Goal: Check status: Check status

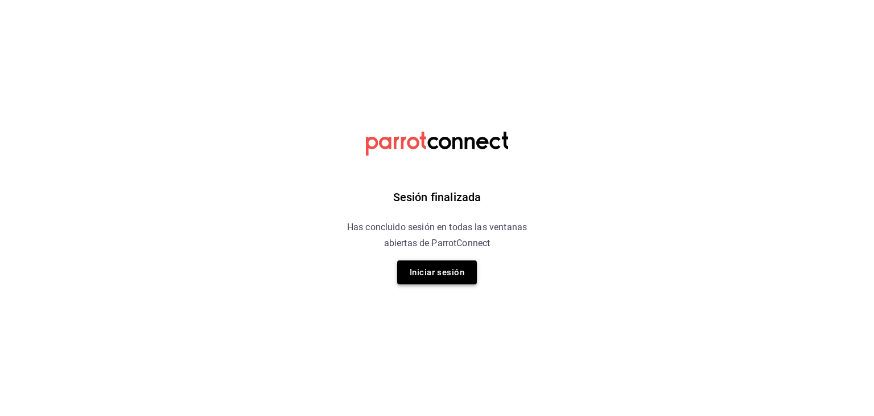
click at [433, 276] on button "Iniciar sesión" at bounding box center [437, 272] width 80 height 24
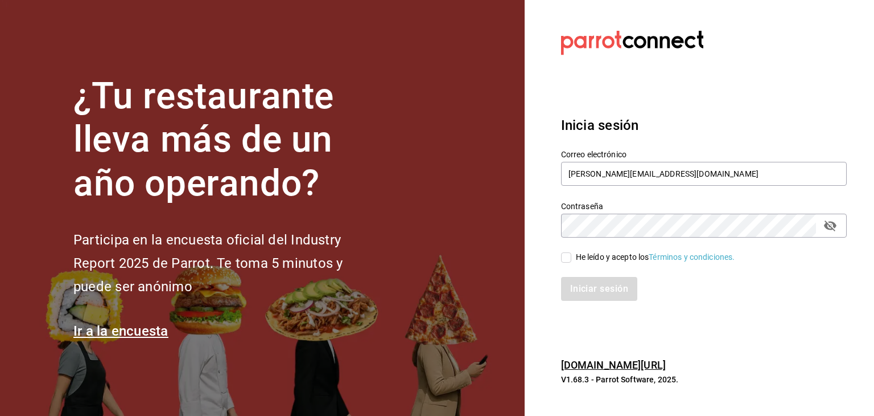
click at [563, 257] on input "He leído y acepto los Términos y condiciones." at bounding box center [566, 257] width 10 height 10
checkbox input "true"
click at [597, 291] on button "Iniciar sesión" at bounding box center [599, 289] width 77 height 24
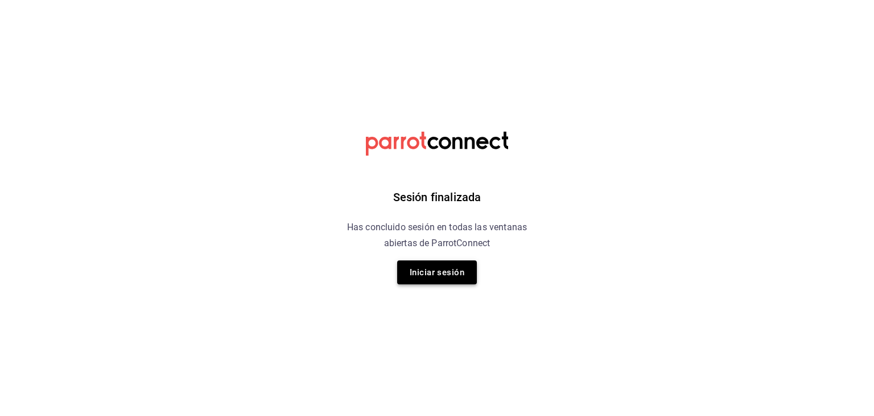
click at [437, 275] on button "Iniciar sesión" at bounding box center [437, 272] width 80 height 24
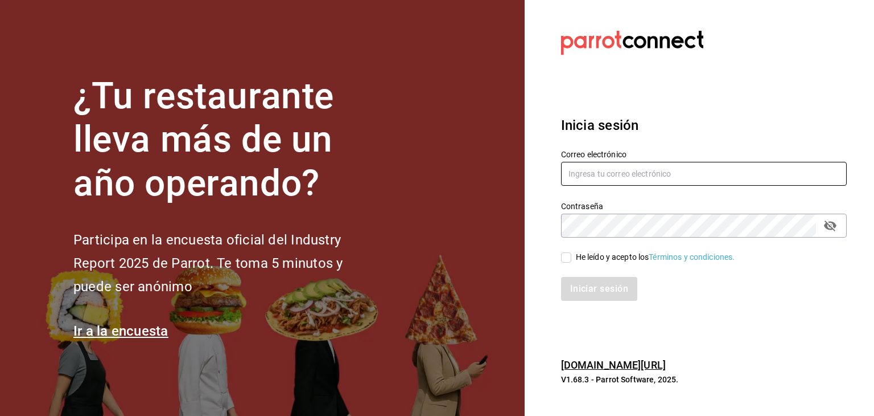
type input "[PERSON_NAME][EMAIL_ADDRESS][DOMAIN_NAME]"
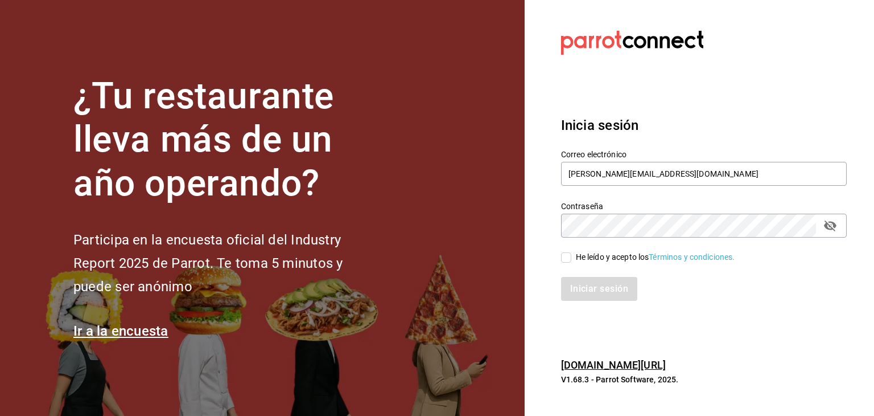
click at [570, 259] on input "He leído y acepto los Términos y condiciones." at bounding box center [566, 257] width 10 height 10
checkbox input "true"
click at [597, 292] on button "Iniciar sesión" at bounding box center [599, 289] width 77 height 24
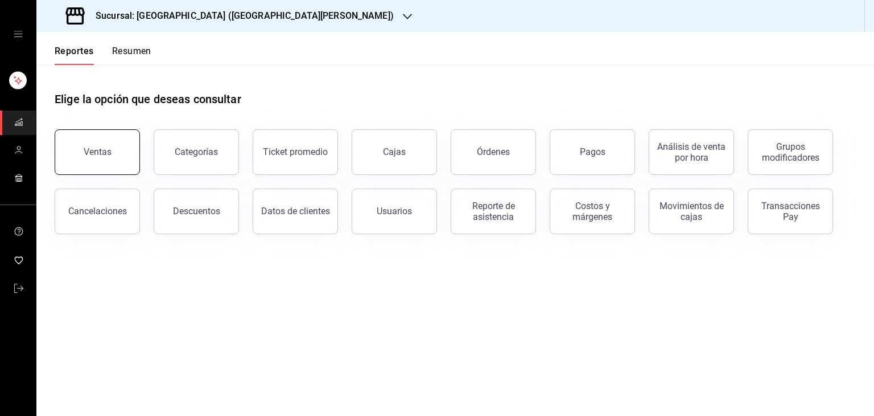
click at [102, 150] on div "Ventas" at bounding box center [98, 151] width 28 height 11
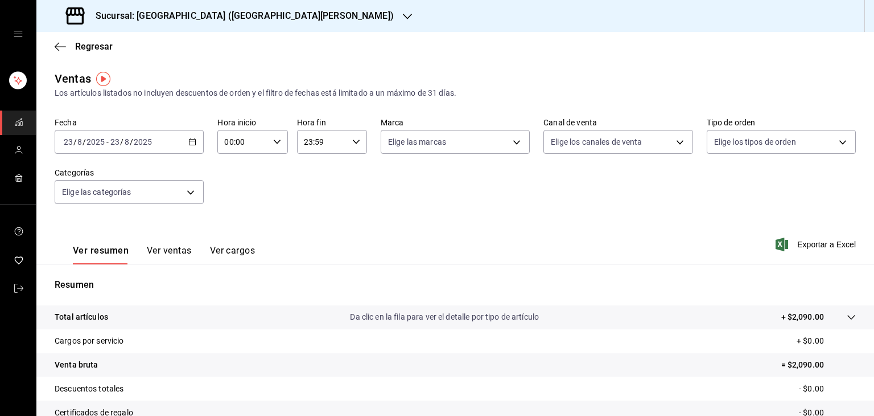
click at [165, 146] on div "2025-08-23 23 / 8 / 2025 - 2025-08-23 23 / 8 / 2025" at bounding box center [129, 142] width 149 height 24
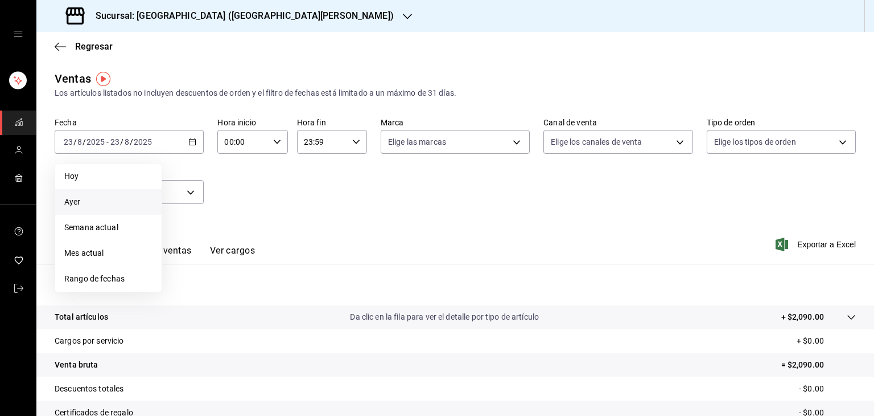
click at [87, 205] on span "Ayer" at bounding box center [108, 202] width 88 height 12
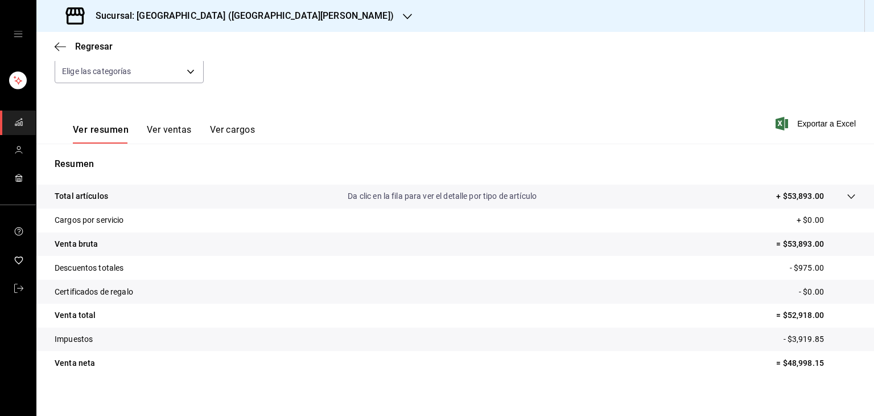
scroll to position [130, 0]
